Goal: Task Accomplishment & Management: Manage account settings

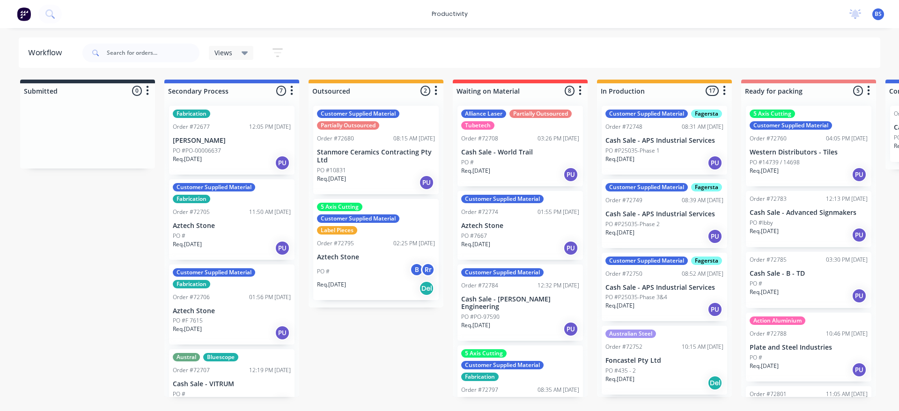
click at [674, 171] on div "Req. [DATE] PU" at bounding box center [665, 163] width 118 height 16
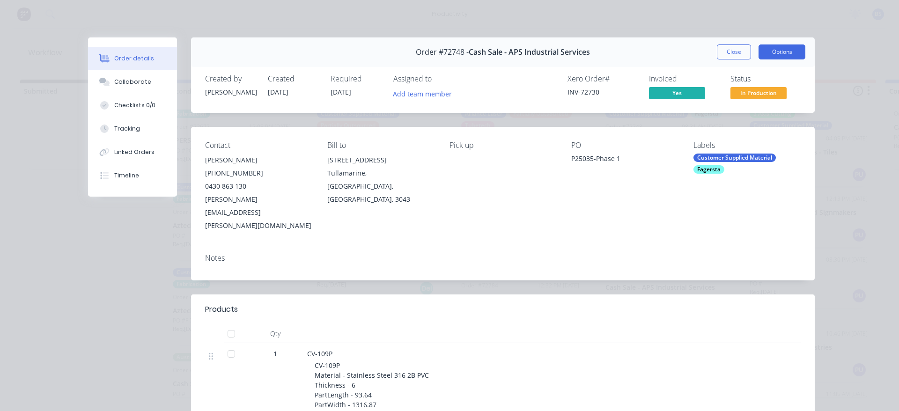
click at [778, 54] on button "Options" at bounding box center [782, 51] width 47 height 15
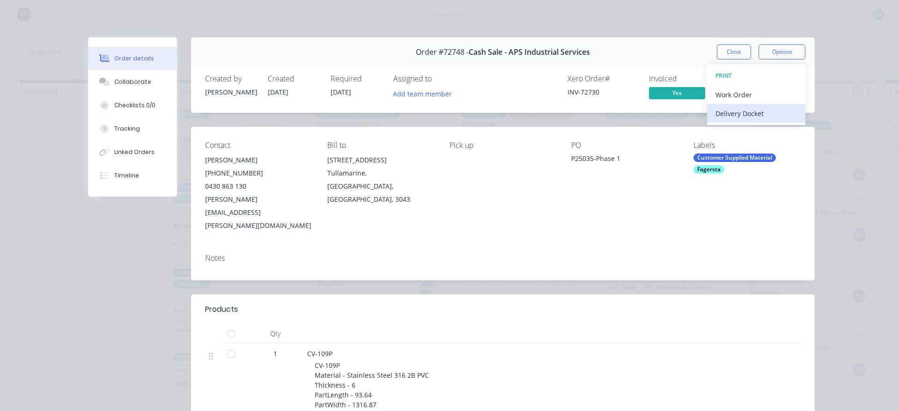
click at [750, 114] on div "Delivery Docket" at bounding box center [756, 114] width 81 height 14
click at [748, 115] on div "Standard" at bounding box center [756, 114] width 81 height 14
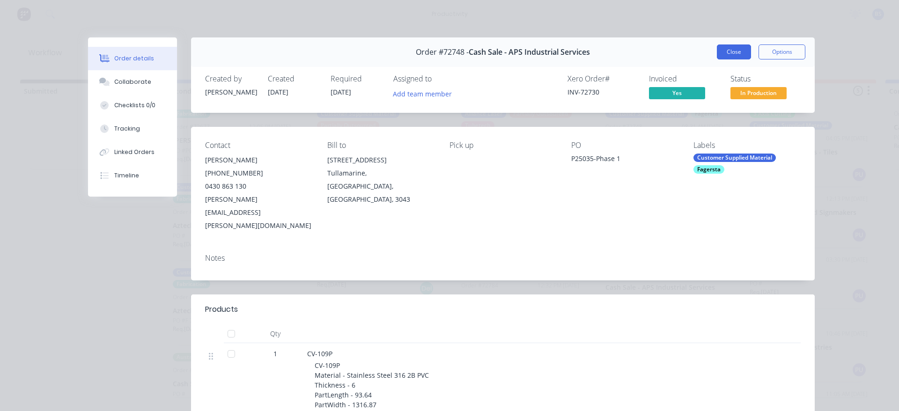
click at [730, 52] on button "Close" at bounding box center [734, 51] width 34 height 15
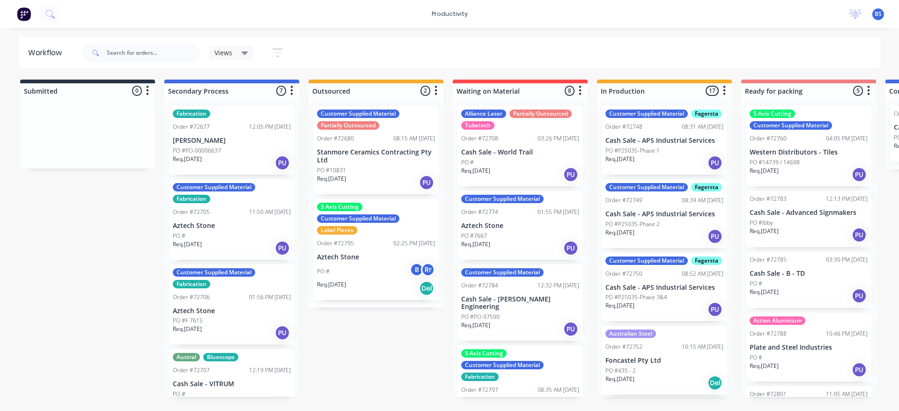
click at [670, 244] on div "Req. [DATE] PU" at bounding box center [665, 237] width 118 height 16
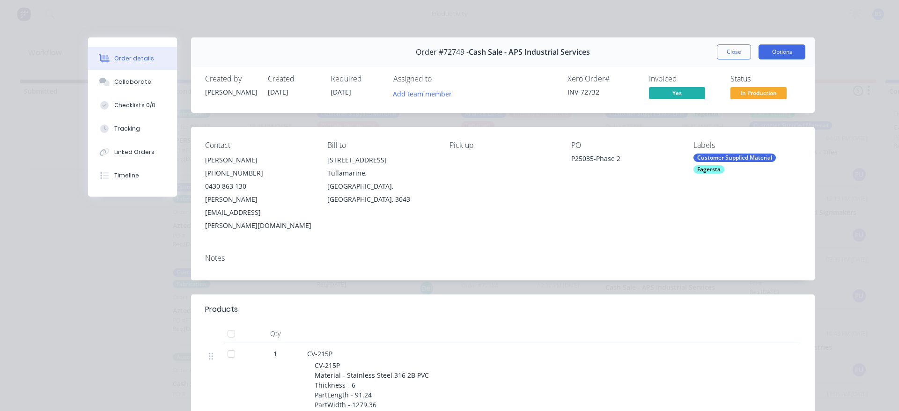
click at [779, 55] on button "Options" at bounding box center [782, 51] width 47 height 15
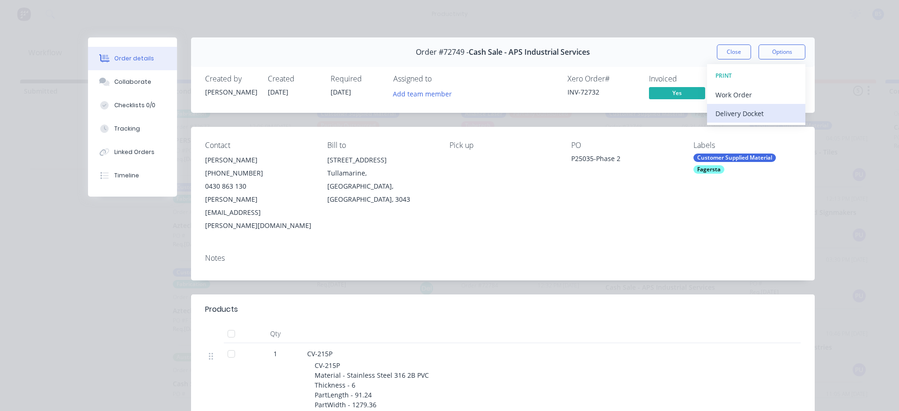
click at [757, 113] on div "Delivery Docket" at bounding box center [756, 114] width 81 height 14
click at [727, 118] on div "Standard" at bounding box center [756, 114] width 81 height 14
click at [726, 54] on button "Close" at bounding box center [734, 51] width 34 height 15
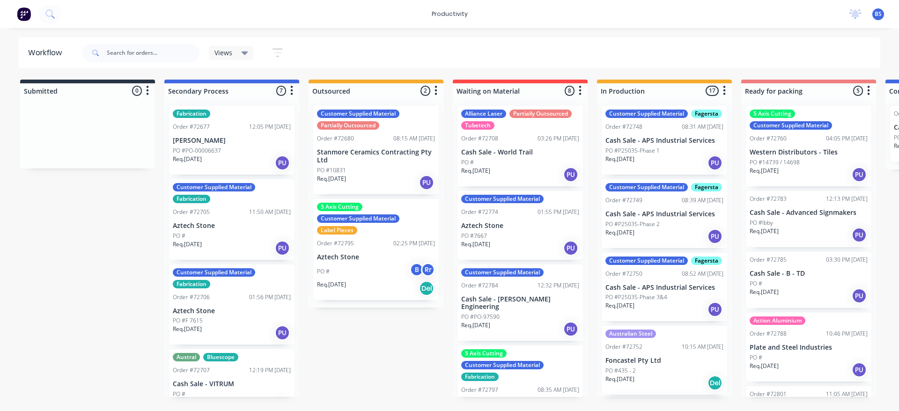
click at [645, 265] on div "Customer Supplied Material Fagersta" at bounding box center [665, 261] width 118 height 8
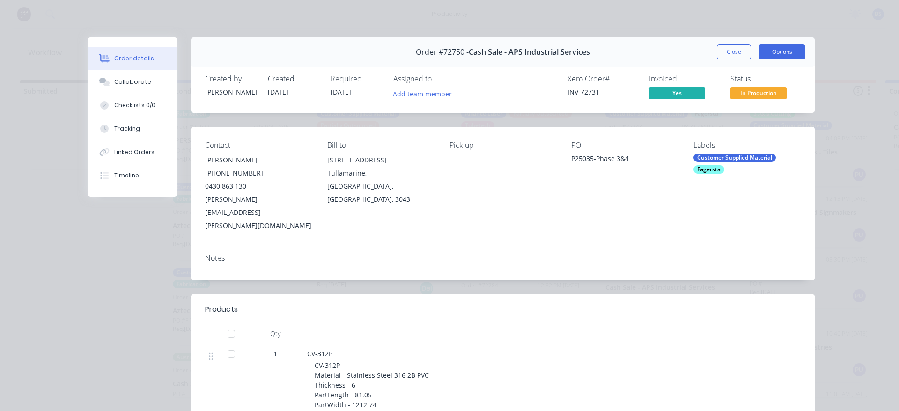
click at [774, 53] on button "Options" at bounding box center [782, 51] width 47 height 15
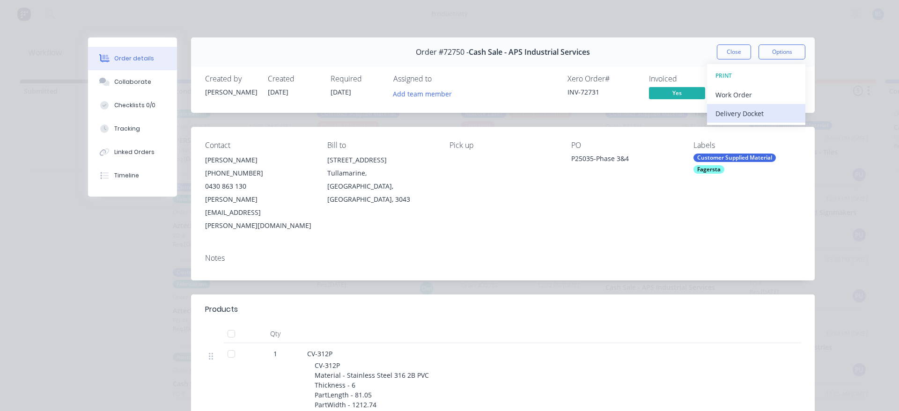
click at [753, 120] on div "Delivery Docket" at bounding box center [756, 114] width 81 height 14
click at [737, 116] on div "Standard" at bounding box center [756, 114] width 81 height 14
click at [720, 61] on div "Order #72750 - Cash Sale - APS Industrial Services Close Options DELIVERY DOCKE…" at bounding box center [503, 52] width 624 height 30
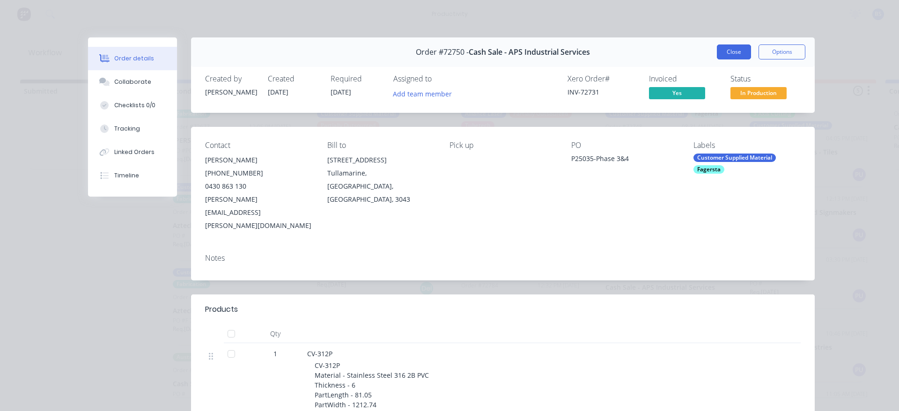
click at [720, 58] on button "Close" at bounding box center [734, 51] width 34 height 15
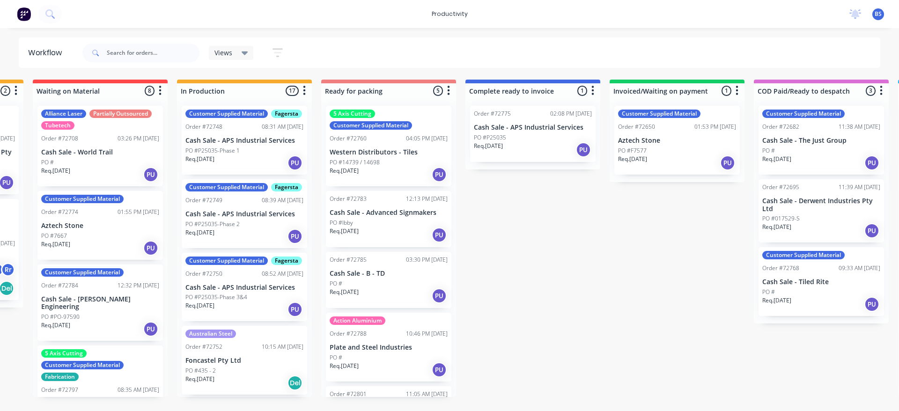
scroll to position [0, 438]
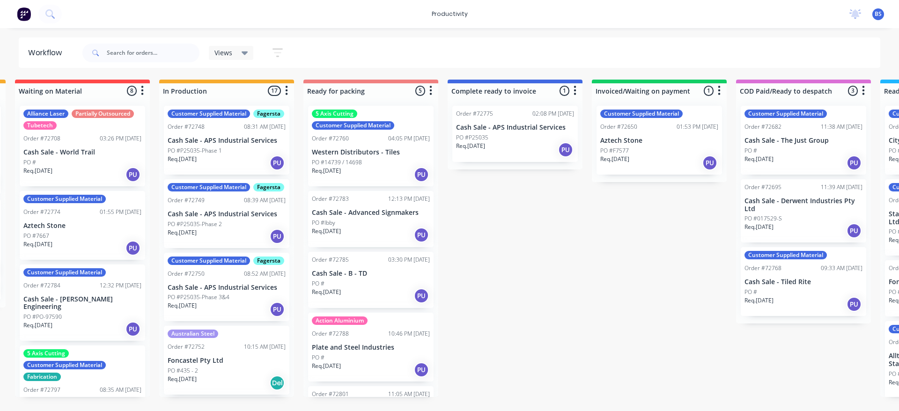
click at [530, 147] on div "Req. [DATE] PU" at bounding box center [515, 150] width 118 height 16
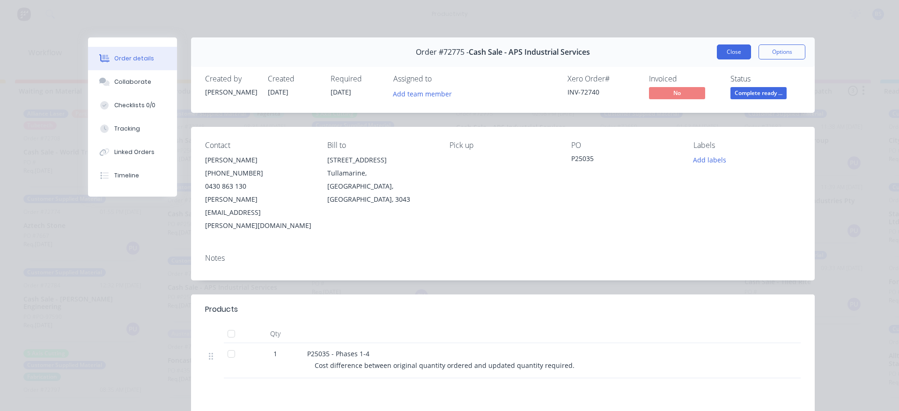
click at [726, 53] on button "Close" at bounding box center [734, 51] width 34 height 15
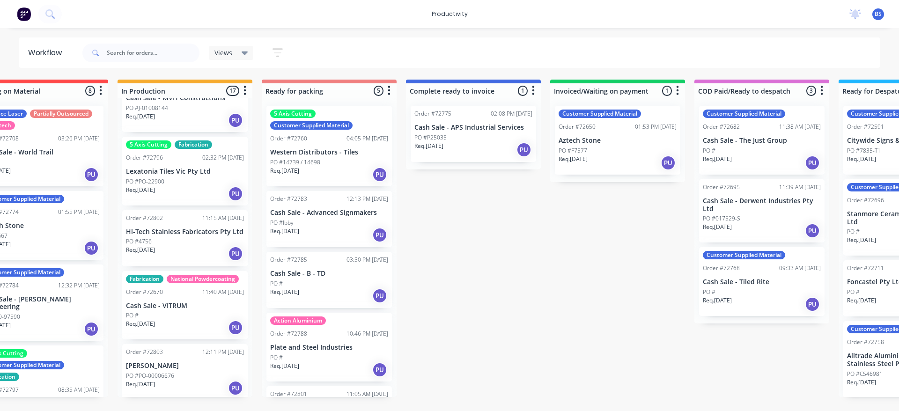
scroll to position [468, 0]
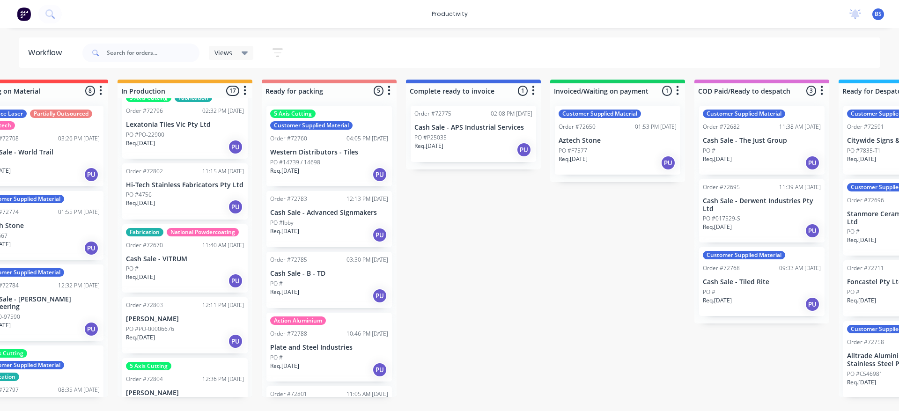
click at [207, 289] on div "Req. [DATE] PU" at bounding box center [185, 281] width 118 height 16
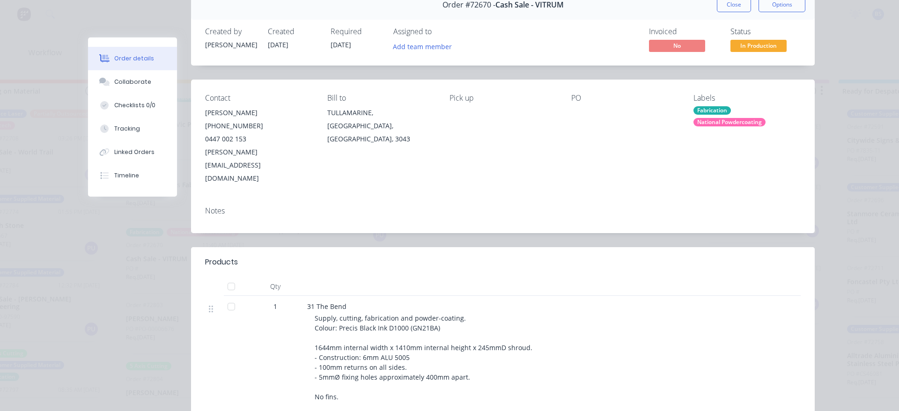
scroll to position [47, 0]
click at [746, 46] on span "In Production" at bounding box center [759, 46] width 56 height 12
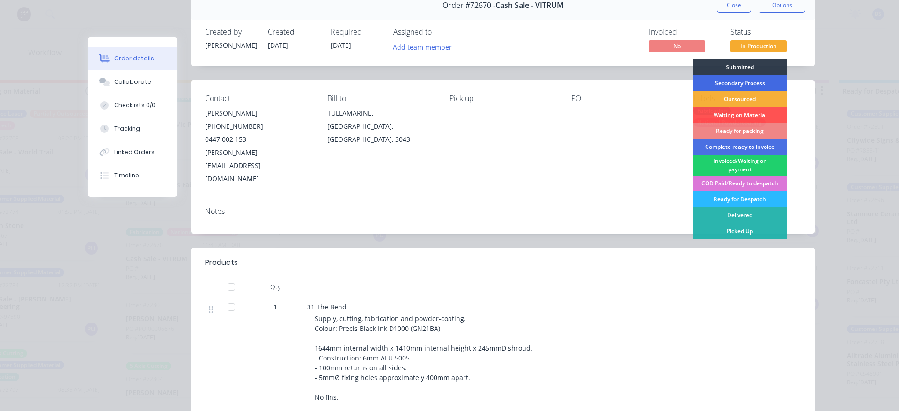
click at [731, 81] on div "Secondary Process" at bounding box center [740, 83] width 94 height 16
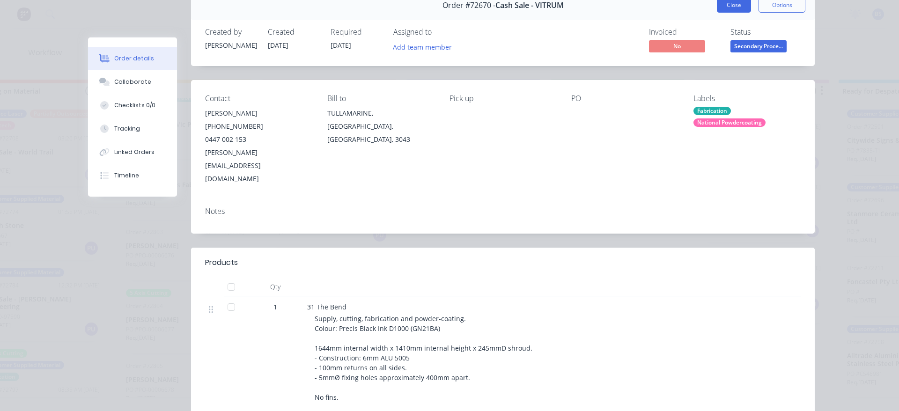
click at [723, 7] on button "Close" at bounding box center [734, 5] width 34 height 15
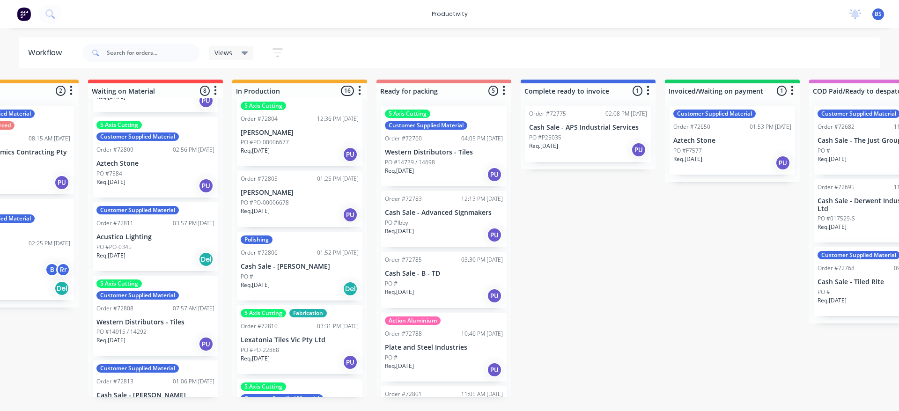
scroll to position [328, 0]
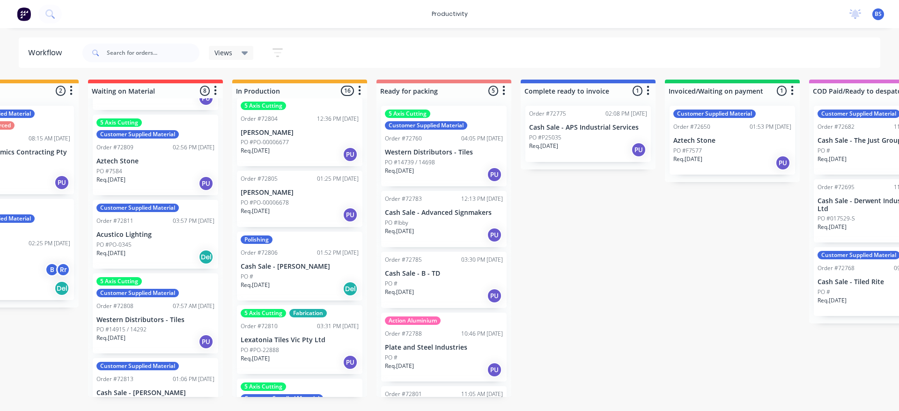
click at [298, 223] on div "Req. [DATE] PU" at bounding box center [300, 215] width 118 height 16
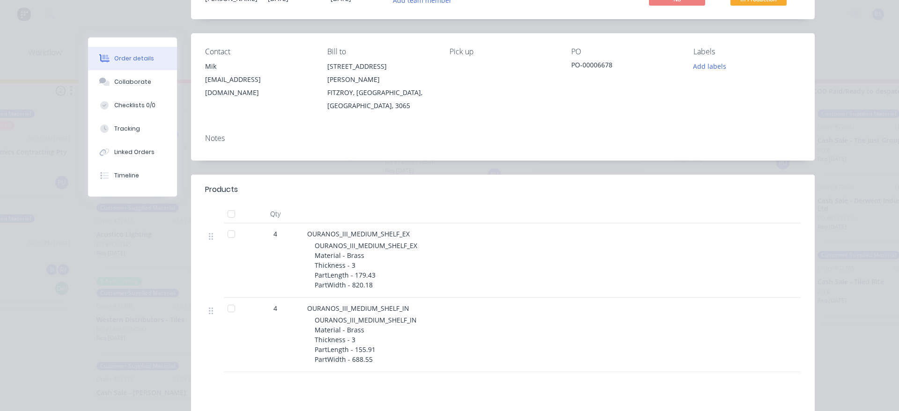
scroll to position [0, 0]
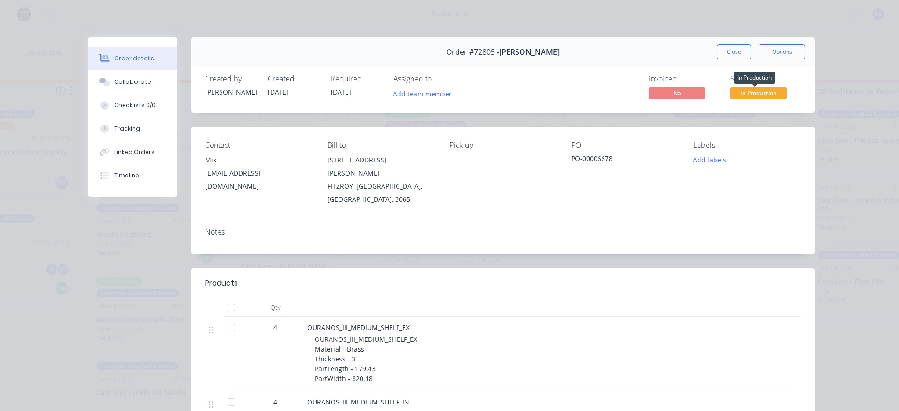
click at [738, 92] on span "In Production" at bounding box center [759, 93] width 56 height 12
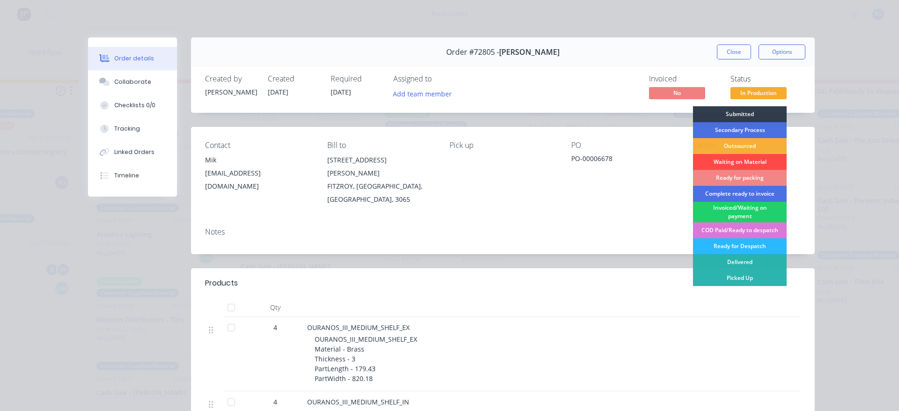
click at [728, 160] on div "Waiting on Material" at bounding box center [740, 162] width 94 height 16
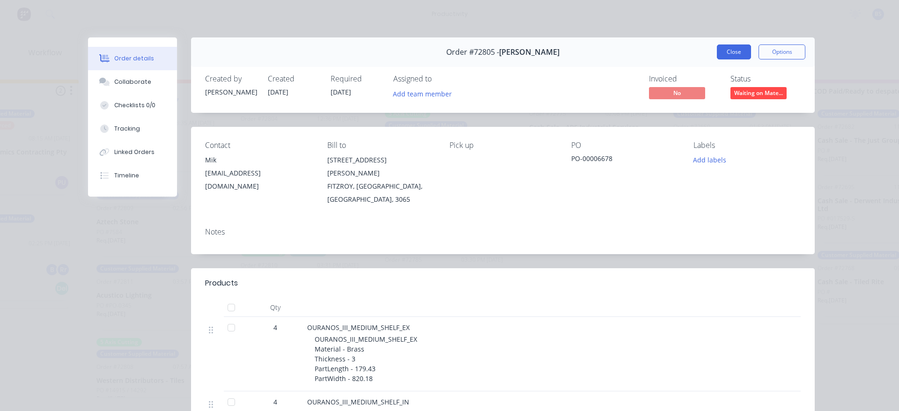
click at [739, 56] on button "Close" at bounding box center [734, 51] width 34 height 15
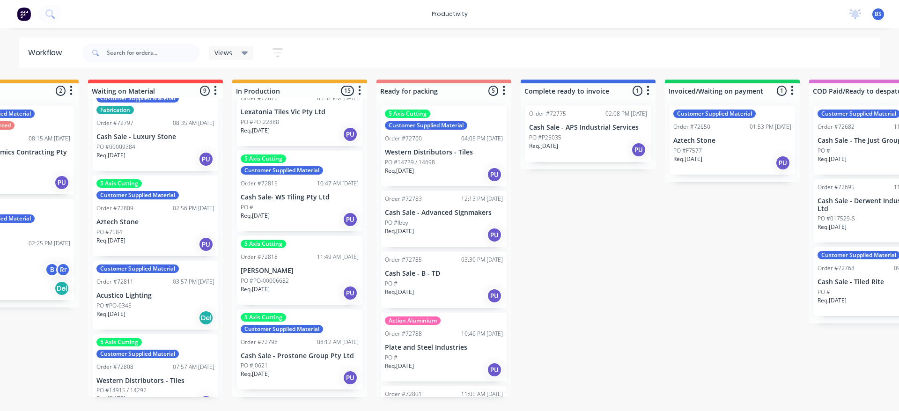
scroll to position [843, 0]
click at [314, 301] on div "Req. [DATE] PU" at bounding box center [300, 293] width 118 height 16
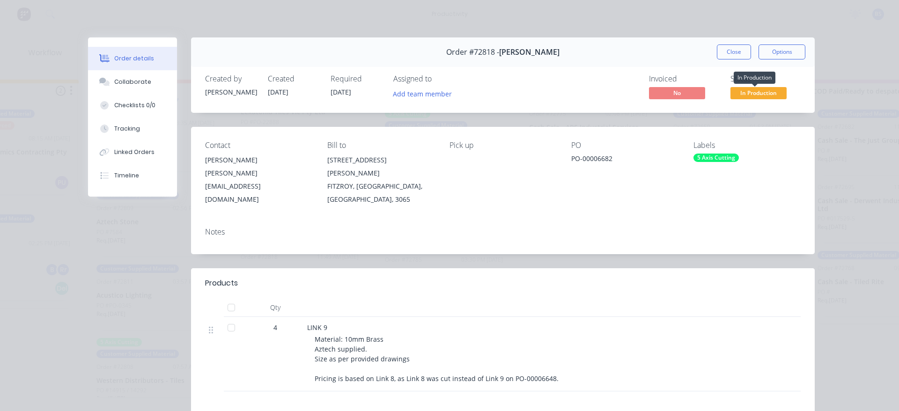
click at [754, 97] on span "In Production" at bounding box center [759, 93] width 56 height 12
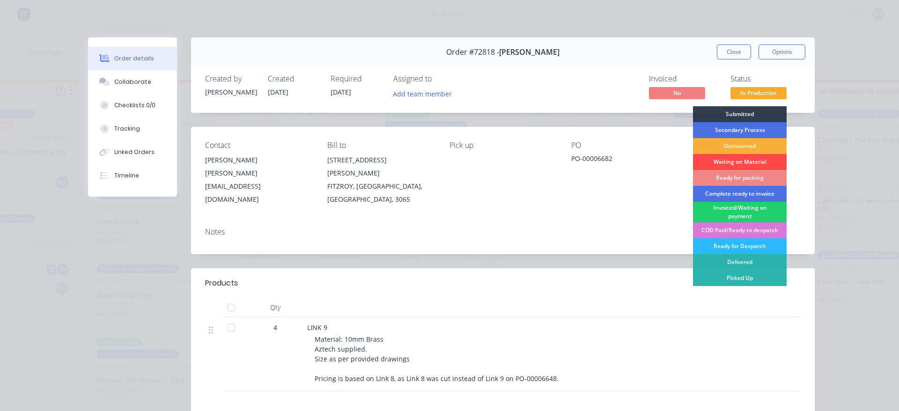
click at [730, 163] on div "Waiting on Material" at bounding box center [740, 162] width 94 height 16
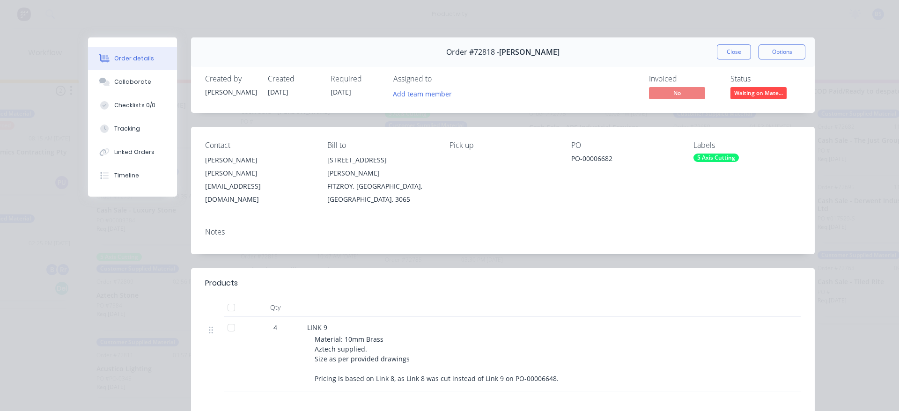
scroll to position [778, 0]
click at [723, 50] on button "Close" at bounding box center [734, 51] width 34 height 15
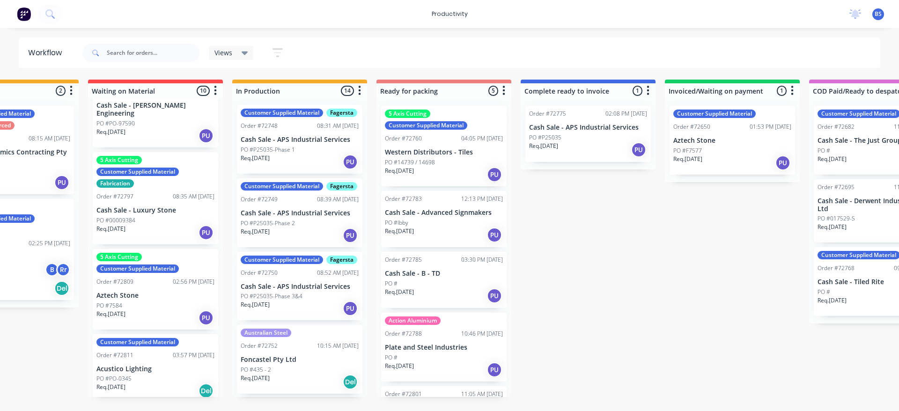
scroll to position [0, 0]
click at [171, 233] on div "5 Axis Cutting Customer Supplied Material Fabrication Order #72797 08:35 AM [DA…" at bounding box center [156, 198] width 126 height 92
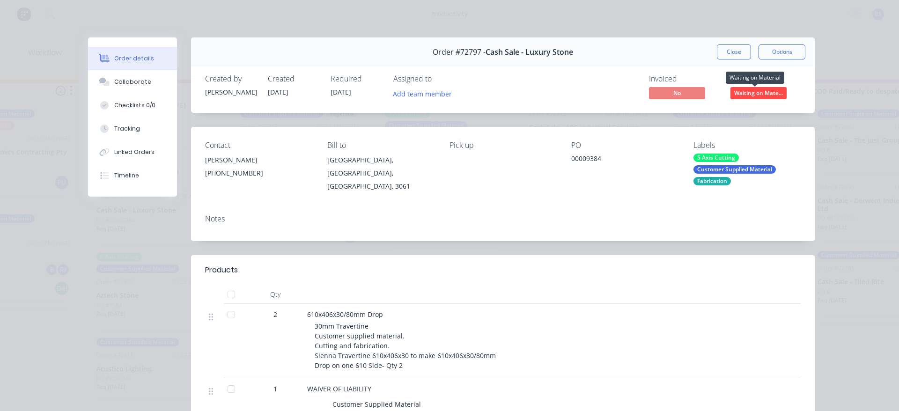
click at [743, 96] on span "Waiting on Mate..." at bounding box center [759, 93] width 56 height 12
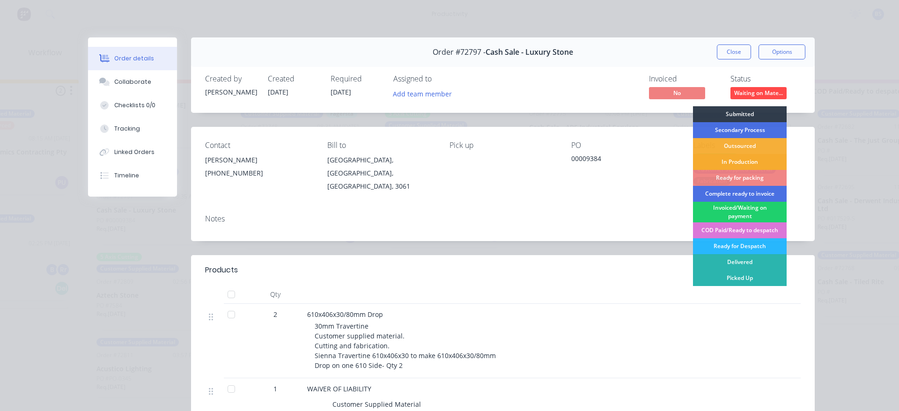
click at [725, 163] on div "In Production" at bounding box center [740, 162] width 94 height 16
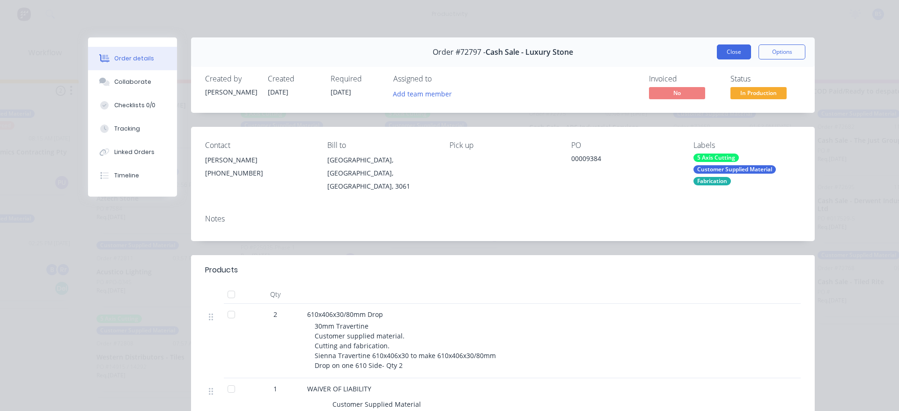
click at [738, 57] on button "Close" at bounding box center [734, 51] width 34 height 15
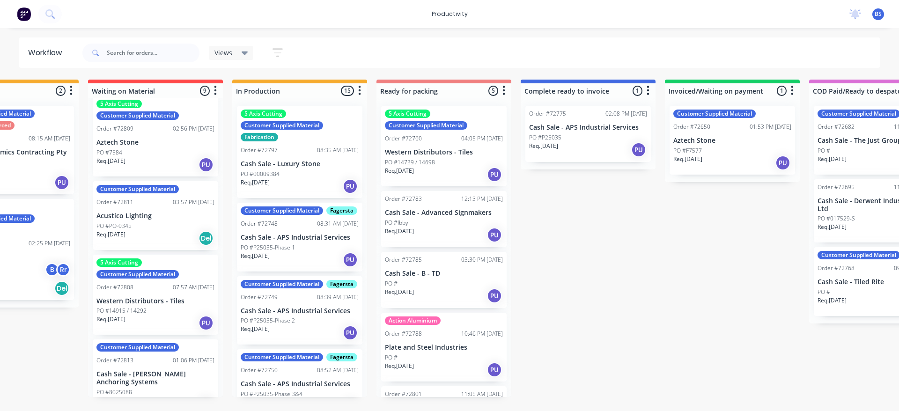
scroll to position [388, 0]
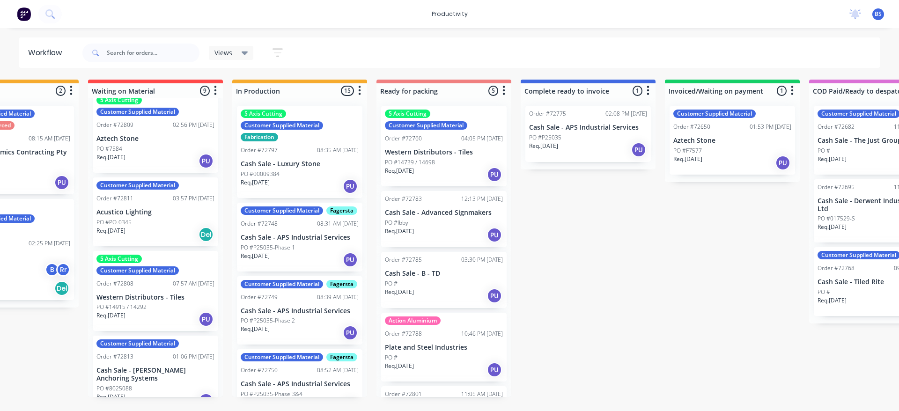
click at [159, 314] on div "Req. [DATE] PU" at bounding box center [155, 319] width 118 height 16
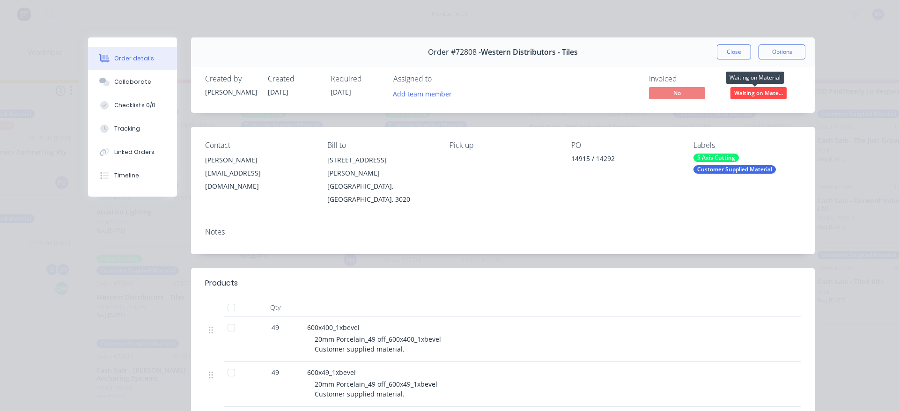
click at [745, 95] on span "Waiting on Mate..." at bounding box center [759, 93] width 56 height 12
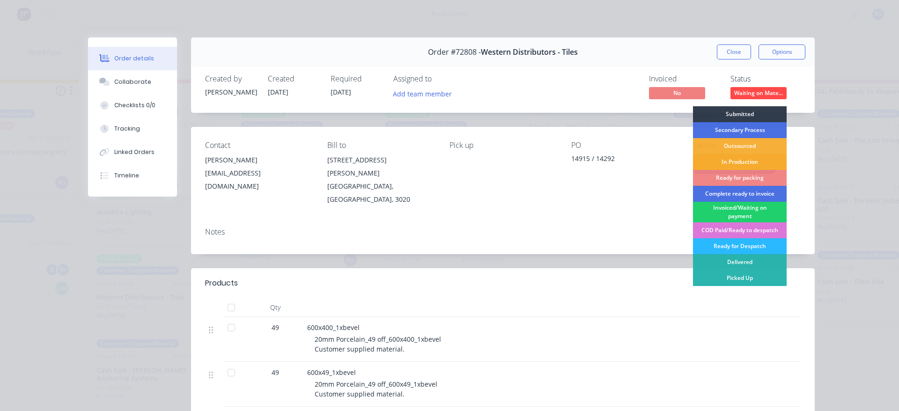
click at [727, 166] on div "In Production" at bounding box center [740, 162] width 94 height 16
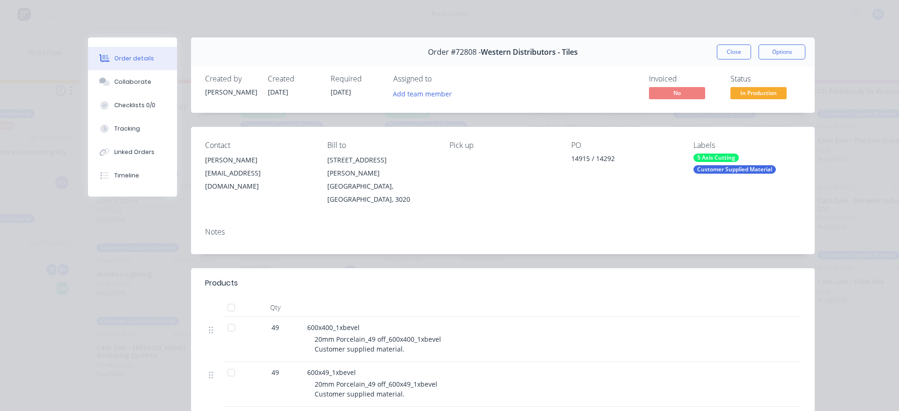
scroll to position [303, 0]
click at [726, 57] on button "Close" at bounding box center [734, 51] width 34 height 15
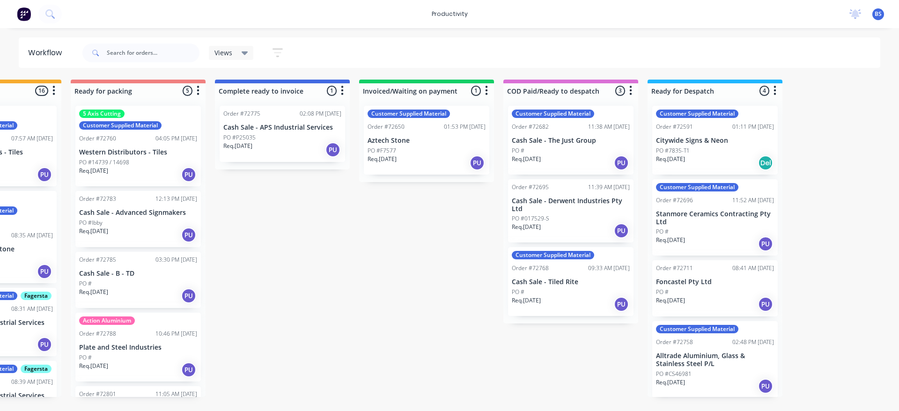
scroll to position [0, 678]
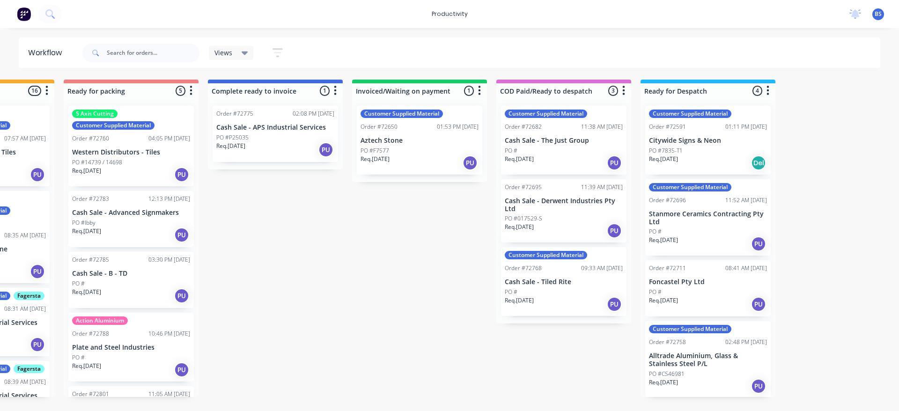
click at [724, 244] on div "Req. [DATE] PU" at bounding box center [708, 244] width 118 height 16
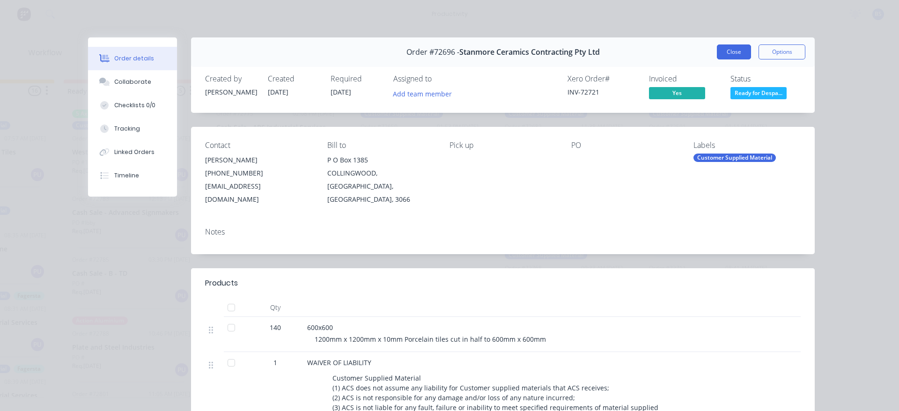
click at [722, 55] on button "Close" at bounding box center [734, 51] width 34 height 15
